Goal: Find specific page/section: Find specific page/section

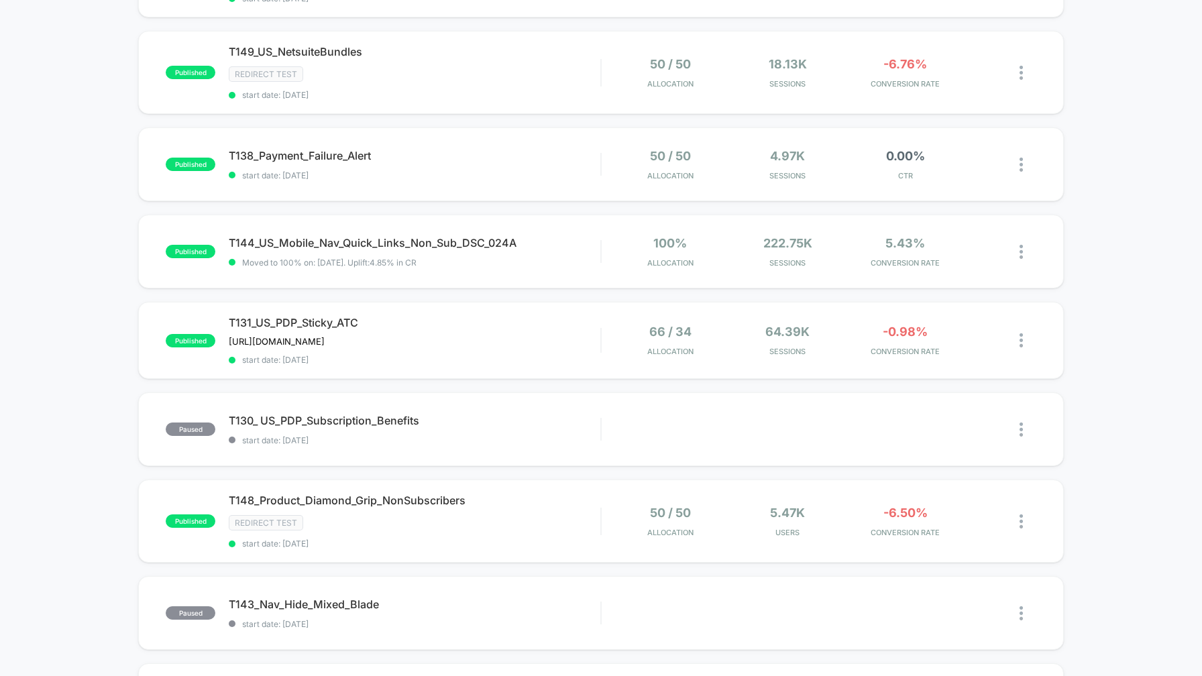
scroll to position [206, 0]
click at [434, 415] on icon at bounding box center [431, 420] width 10 height 10
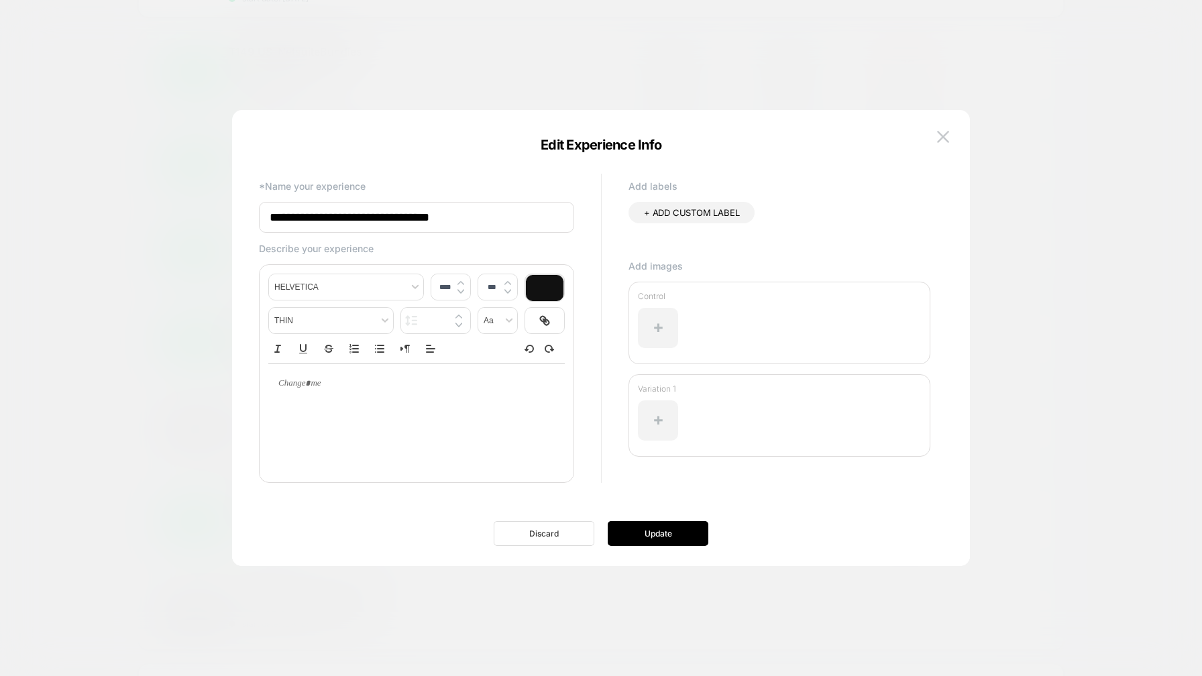
click at [568, 530] on button "Discard" at bounding box center [544, 533] width 101 height 25
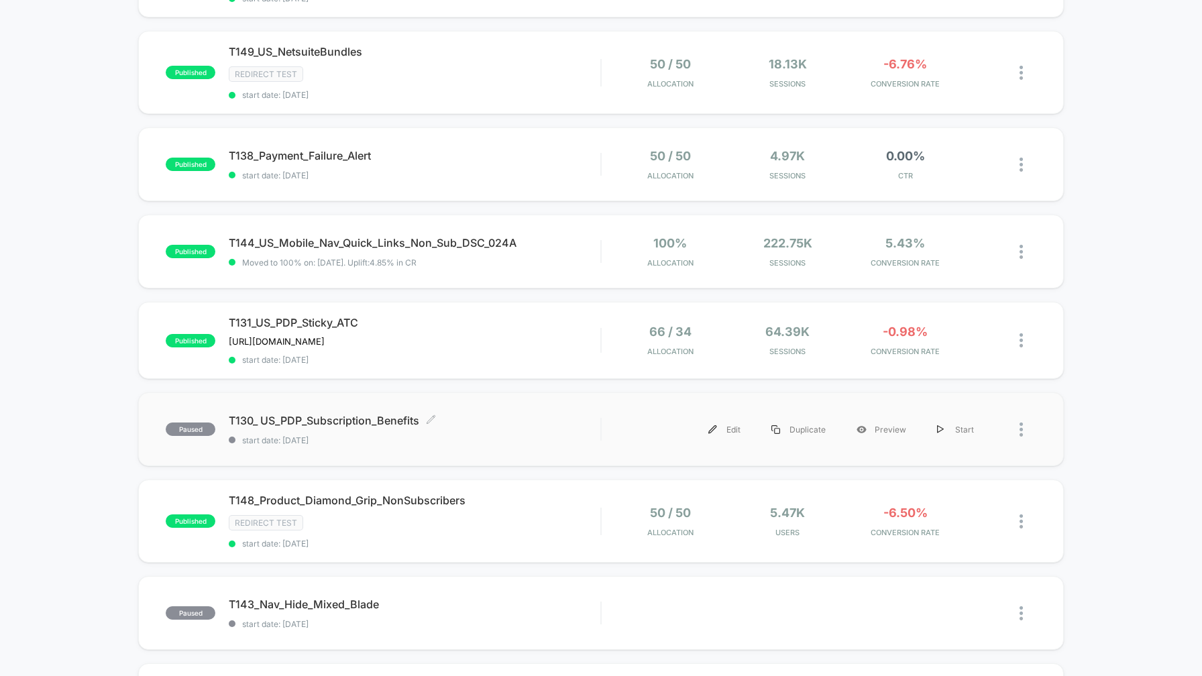
click at [542, 423] on div "T130_ US_PDP_Subscription_Benefits Click to edit experience details Click to ed…" at bounding box center [415, 430] width 372 height 32
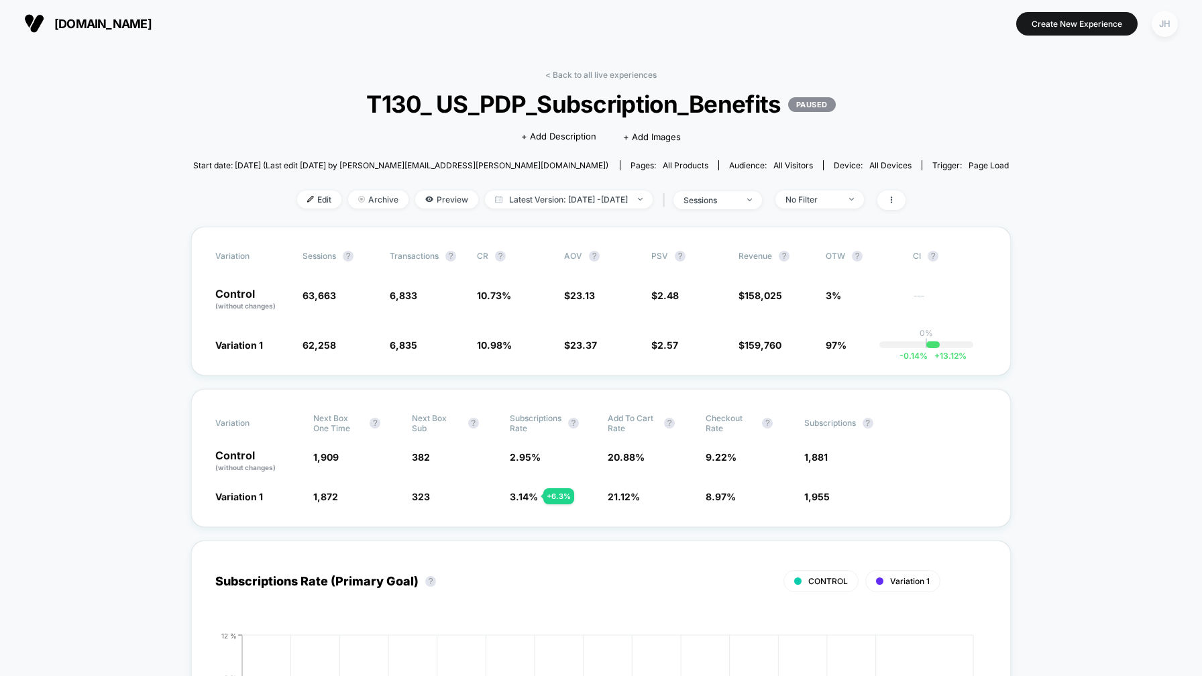
click at [1174, 25] on div "JH" at bounding box center [1165, 24] width 26 height 26
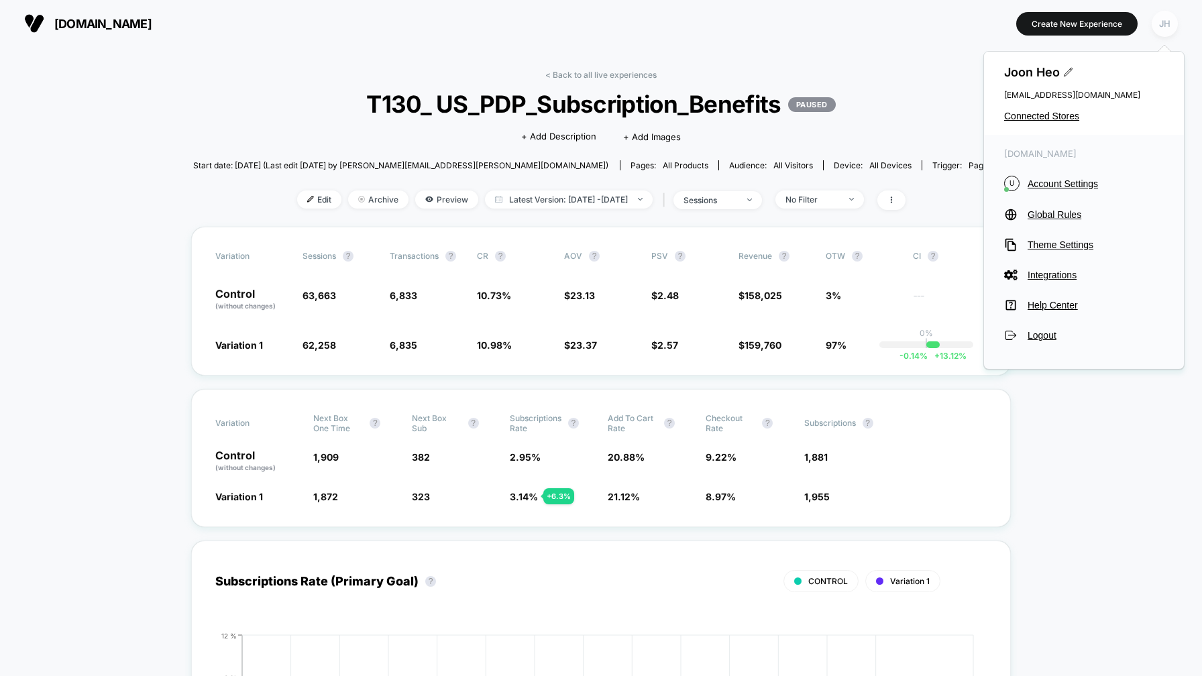
click at [1171, 28] on div "JH" at bounding box center [1165, 24] width 26 height 26
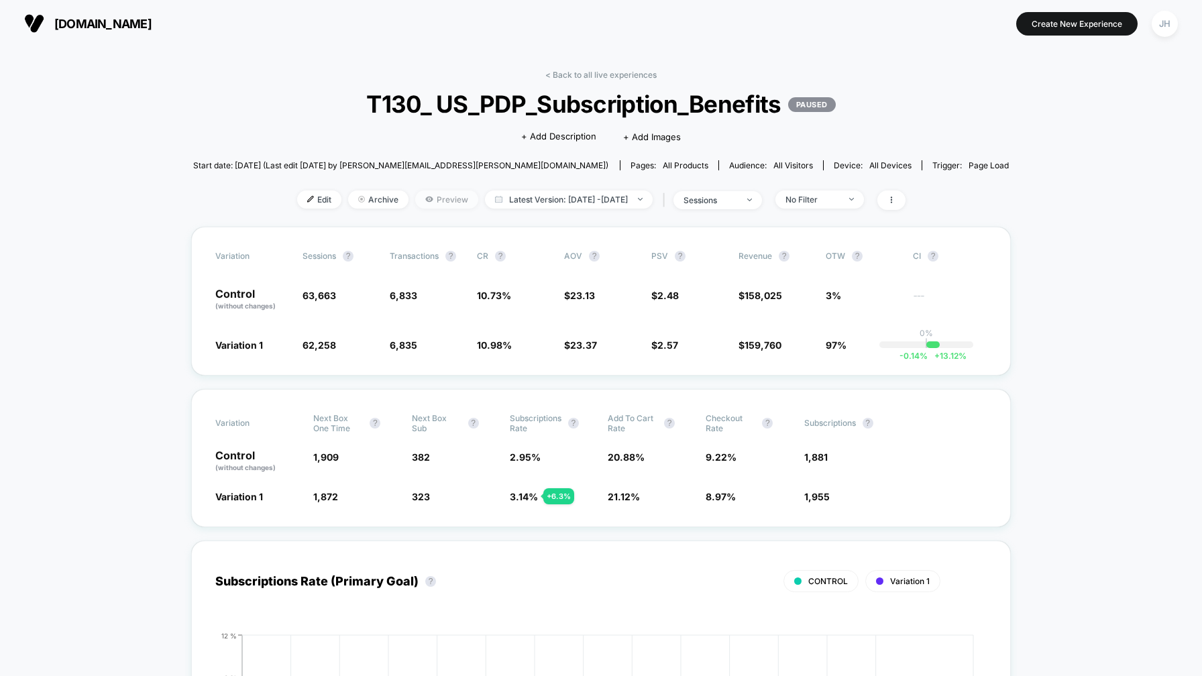
click at [428, 199] on icon at bounding box center [428, 199] width 1 height 1
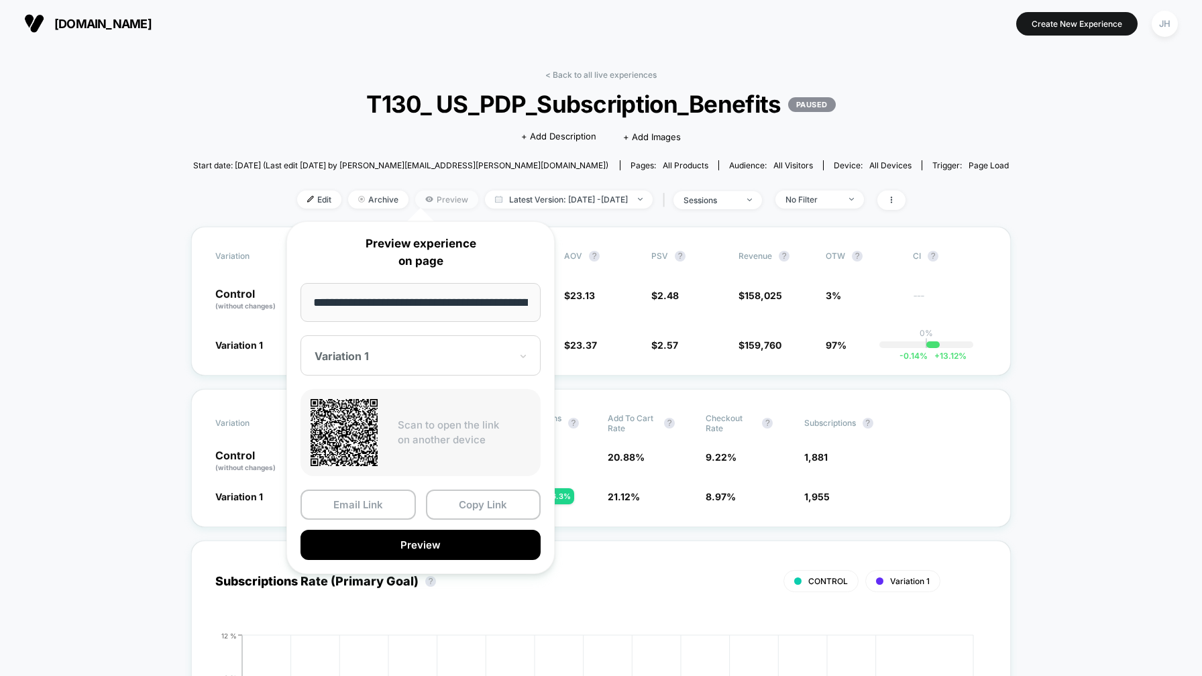
scroll to position [0, 83]
click at [446, 351] on div at bounding box center [413, 356] width 196 height 13
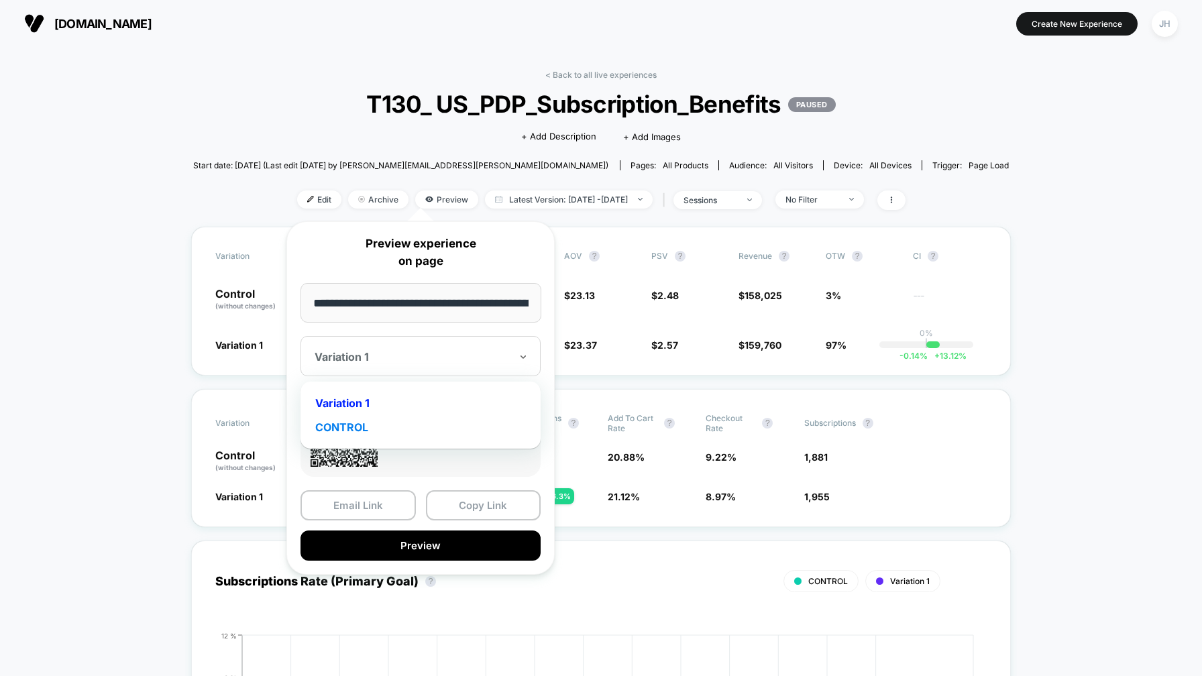
click at [409, 435] on div "CONTROL" at bounding box center [420, 427] width 227 height 24
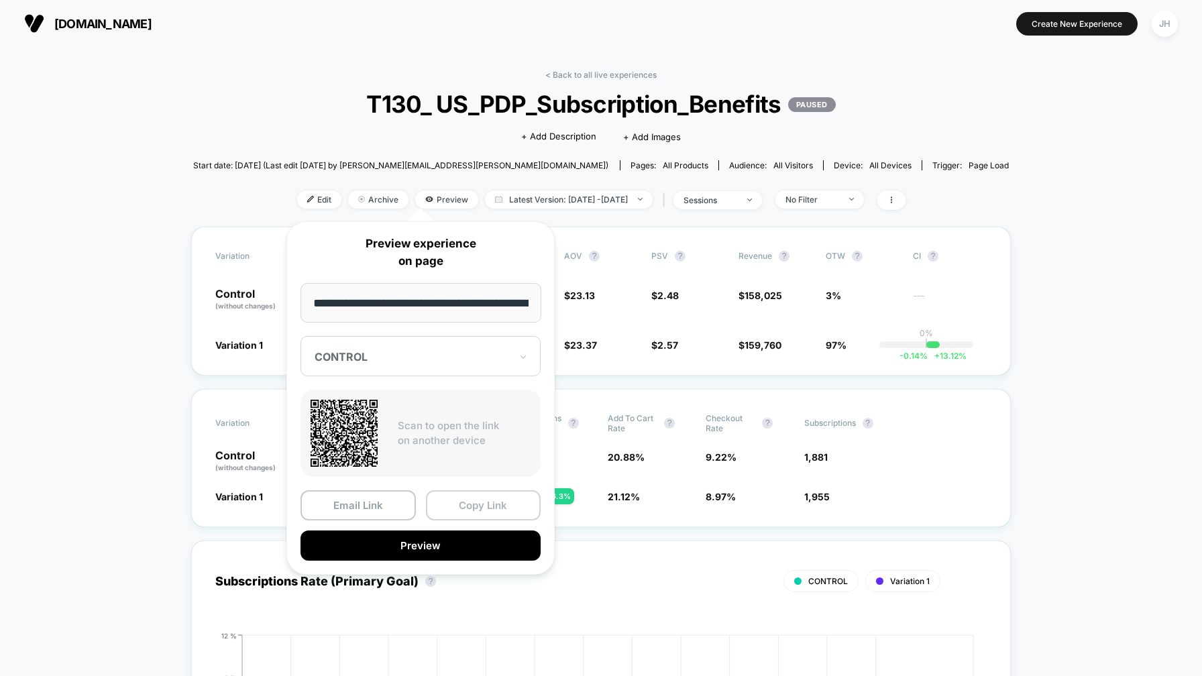
click at [472, 507] on button "Copy Link" at bounding box center [483, 505] width 115 height 30
